Goal: Communication & Community: Answer question/provide support

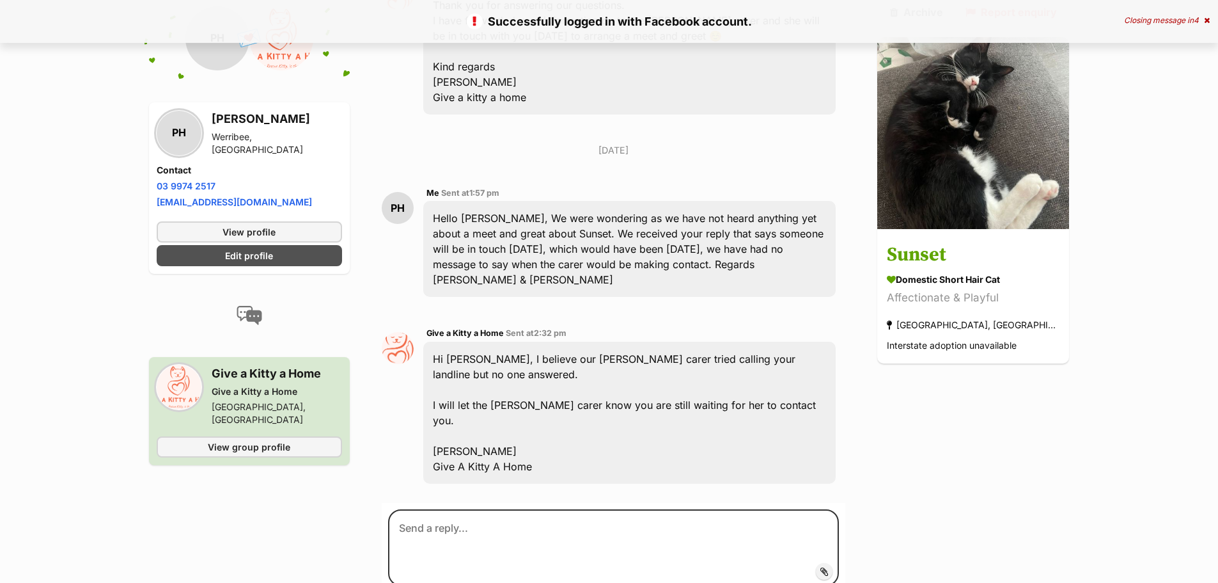
scroll to position [1530, 0]
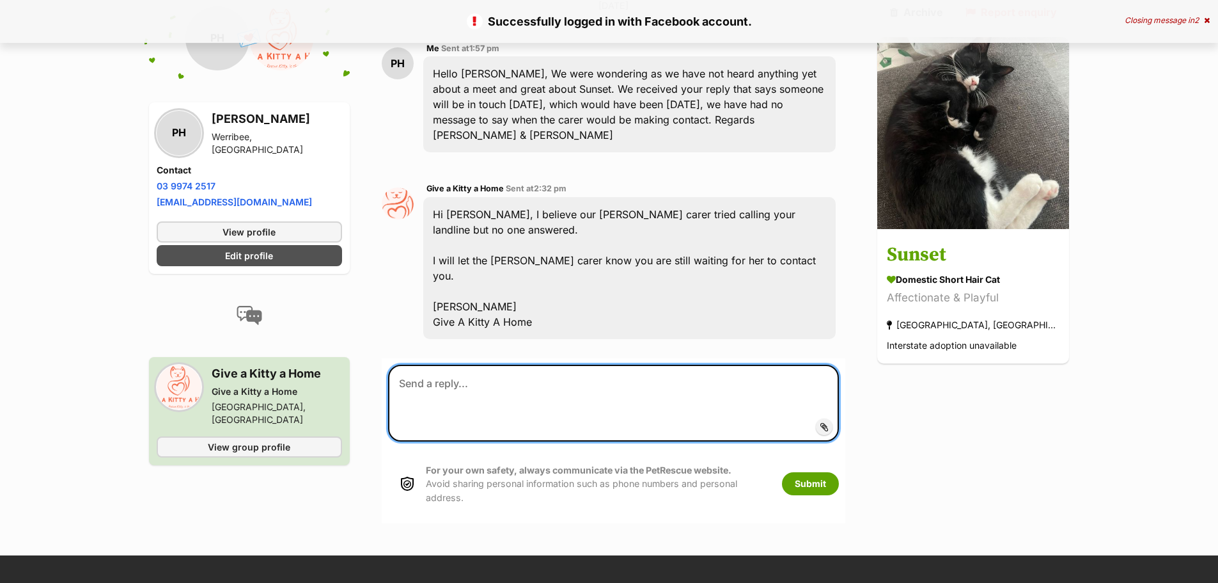
click at [435, 364] on textarea at bounding box center [613, 402] width 451 height 77
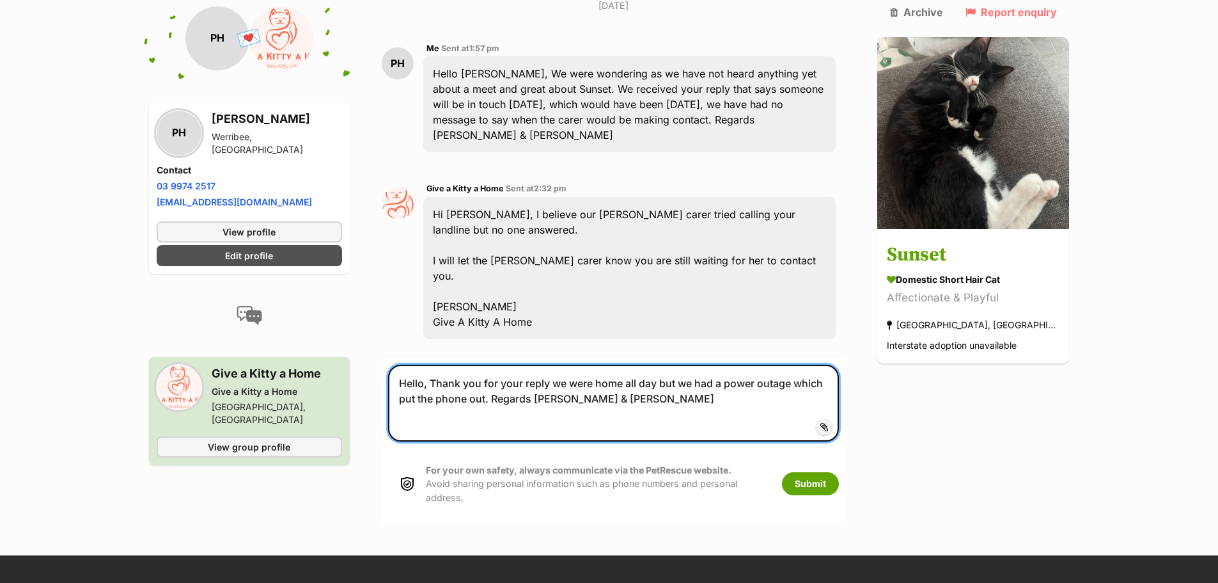
click at [550, 364] on textarea "Hello, Thank you for your reply we were home all day but we had a power outage …" at bounding box center [613, 402] width 451 height 77
drag, startPoint x: 604, startPoint y: 279, endPoint x: 611, endPoint y: 276, distance: 8.0
click at [608, 364] on textarea "Hello, Thank you for your reply we were home all day but we had a power outage …" at bounding box center [613, 402] width 451 height 77
type textarea "Hello, Thank you for your reply we were home all day but we had a power outage …"
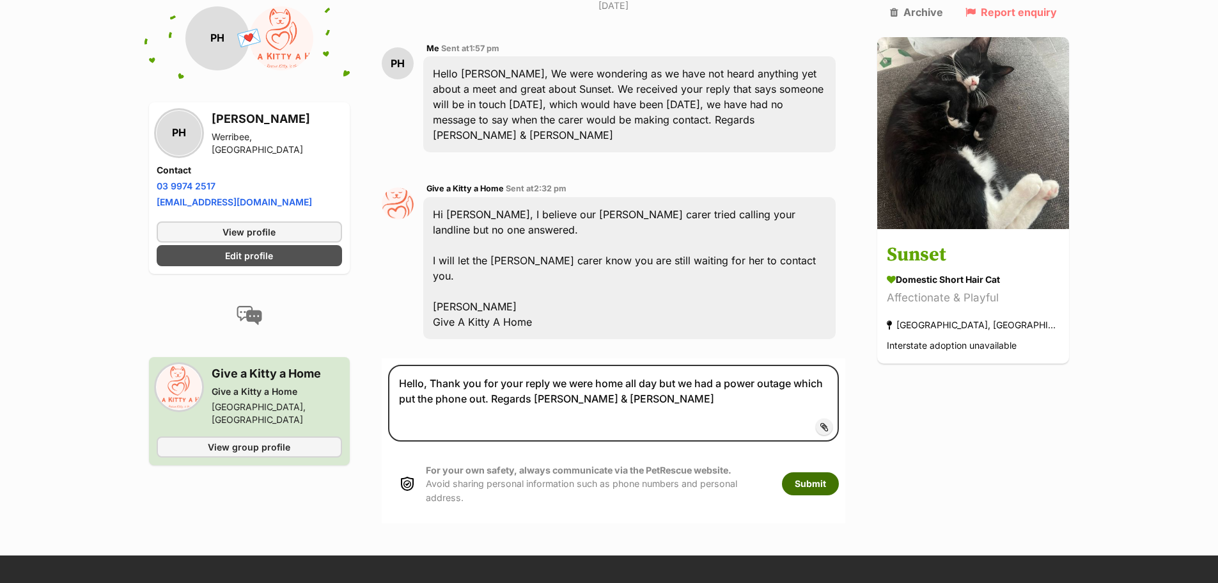
click at [839, 472] on button "Submit" at bounding box center [810, 483] width 57 height 23
